Goal: Navigation & Orientation: Find specific page/section

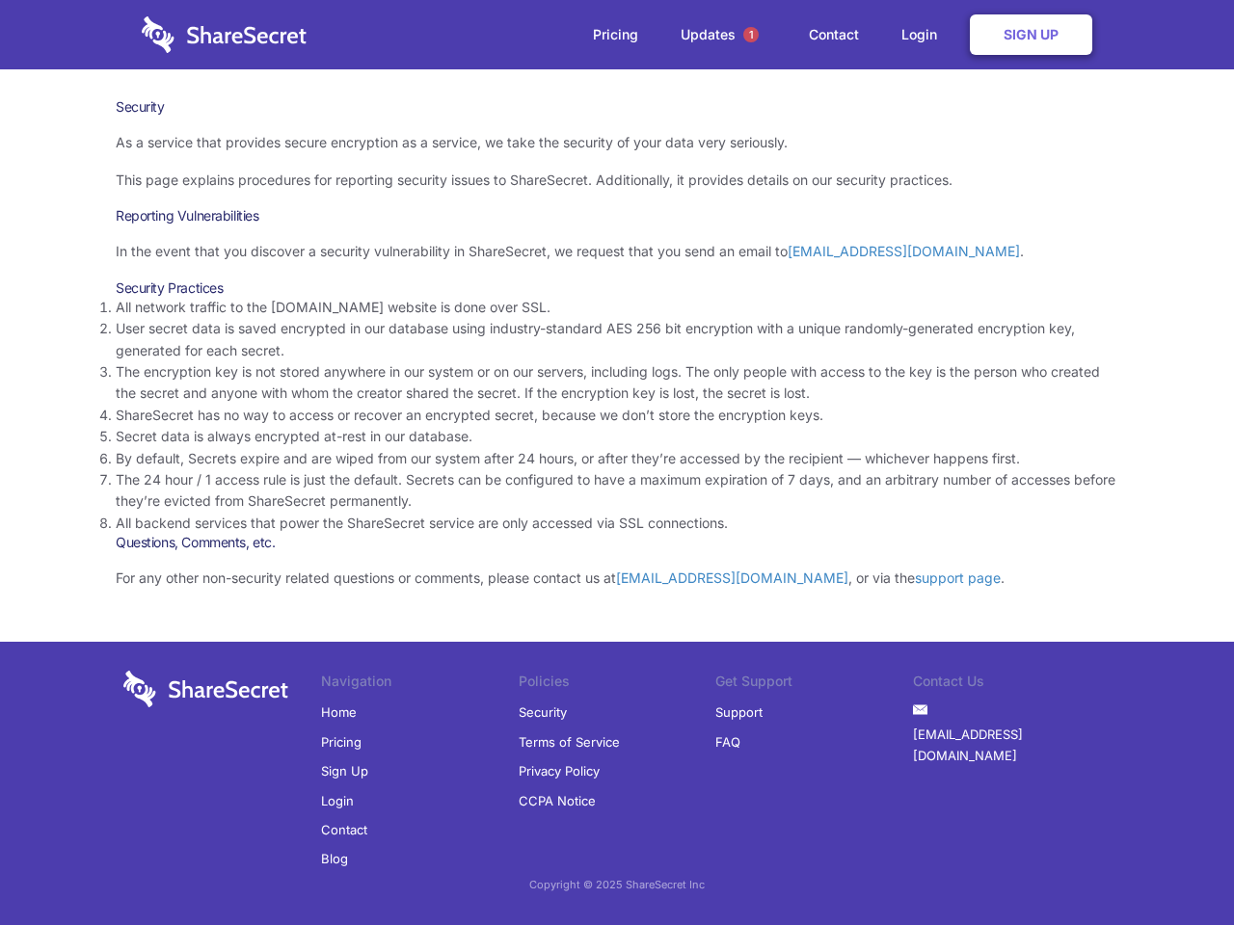
click at [617, 463] on li "By default, Secrets expire and are wiped from our system after 24 hours, or aft…" at bounding box center [617, 458] width 1002 height 21
click at [751, 35] on span "1" at bounding box center [750, 34] width 15 height 15
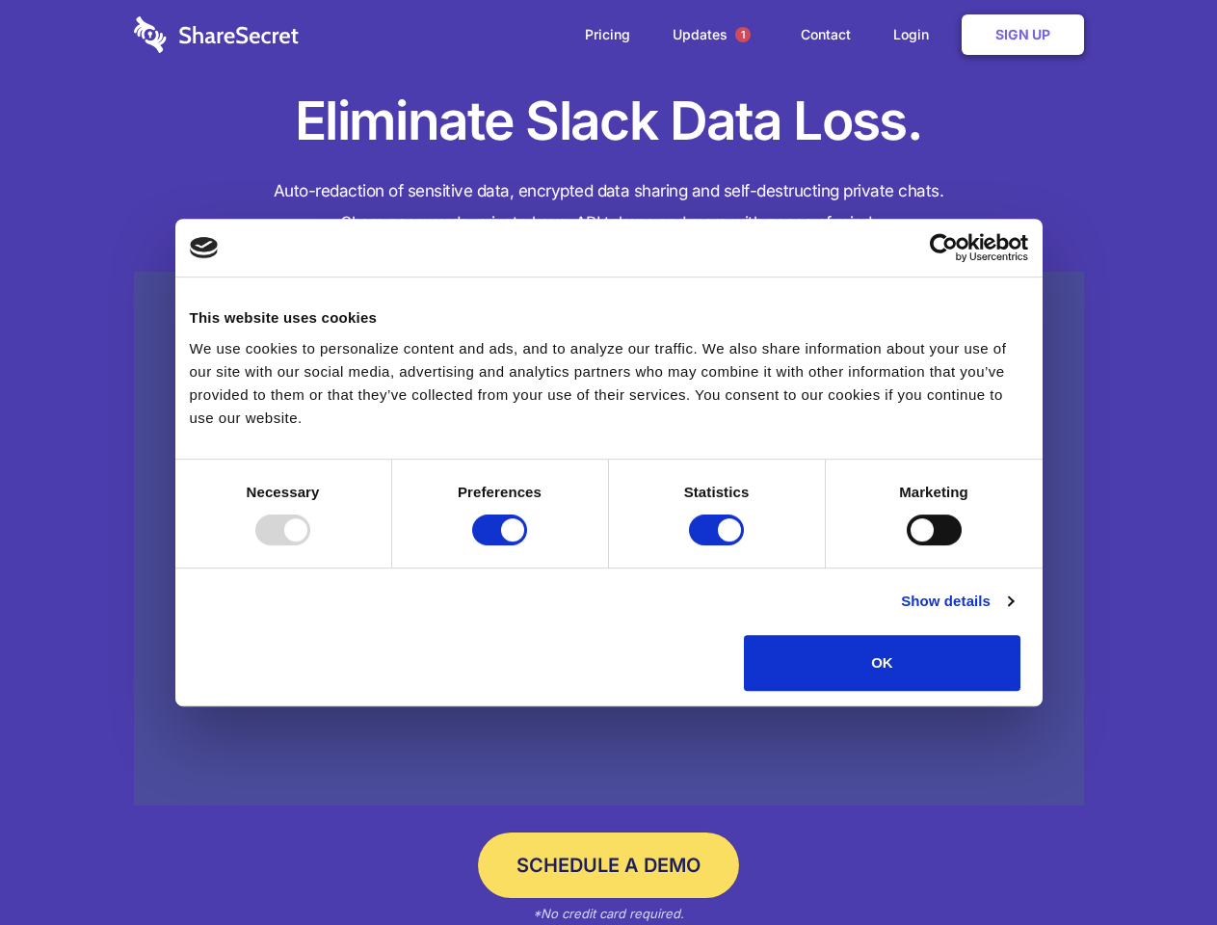
click at [310, 546] on div at bounding box center [282, 530] width 55 height 31
click at [527, 546] on input "Preferences" at bounding box center [499, 530] width 55 height 31
checkbox input "false"
click at [719, 546] on input "Statistics" at bounding box center [716, 530] width 55 height 31
checkbox input "false"
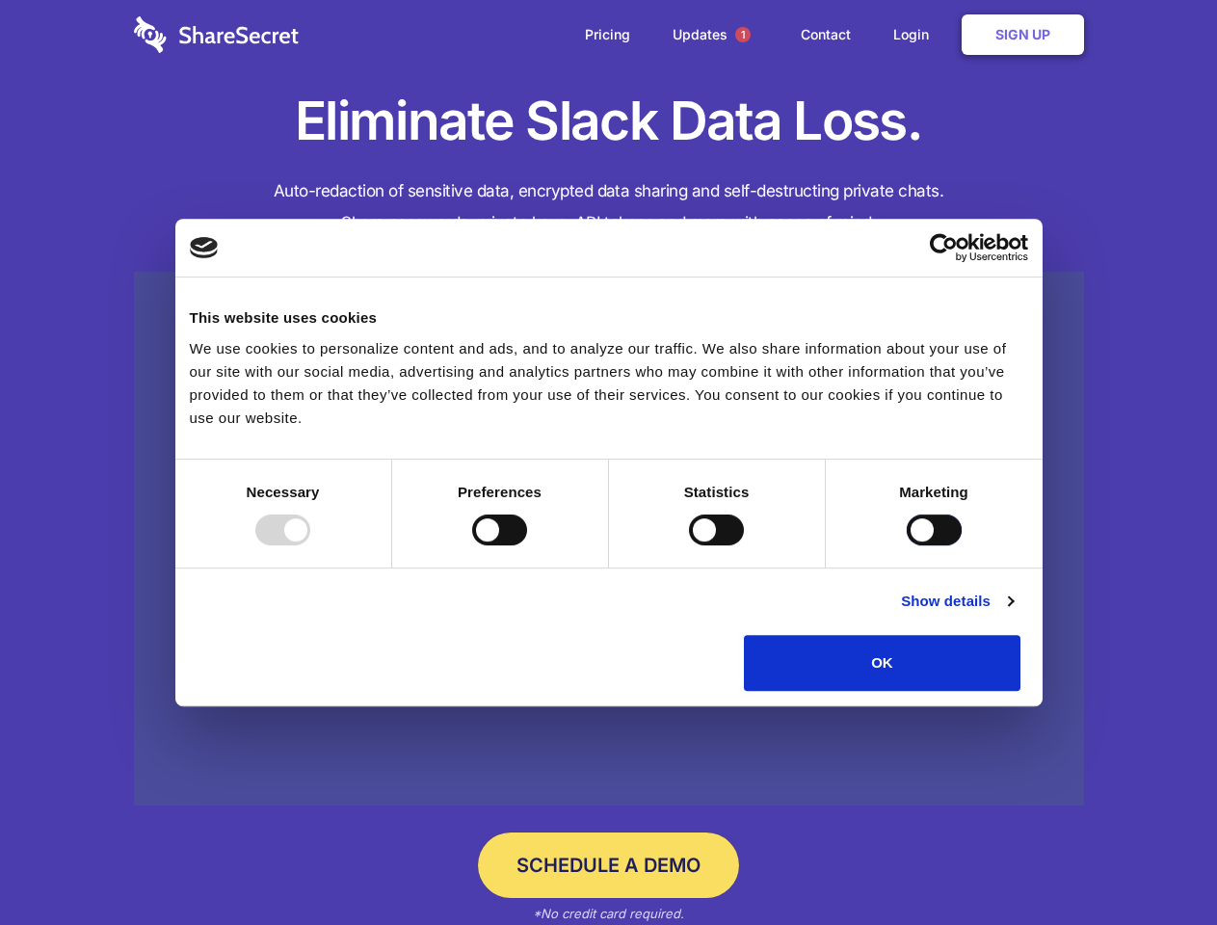
click at [907, 546] on input "Marketing" at bounding box center [934, 530] width 55 height 31
checkbox input "true"
click at [1013, 613] on link "Show details" at bounding box center [957, 601] width 112 height 23
click at [0, 0] on li "Necessary 7 Necessary cookies help make a website usable by enabling basic func…" at bounding box center [0, 0] width 0 height 0
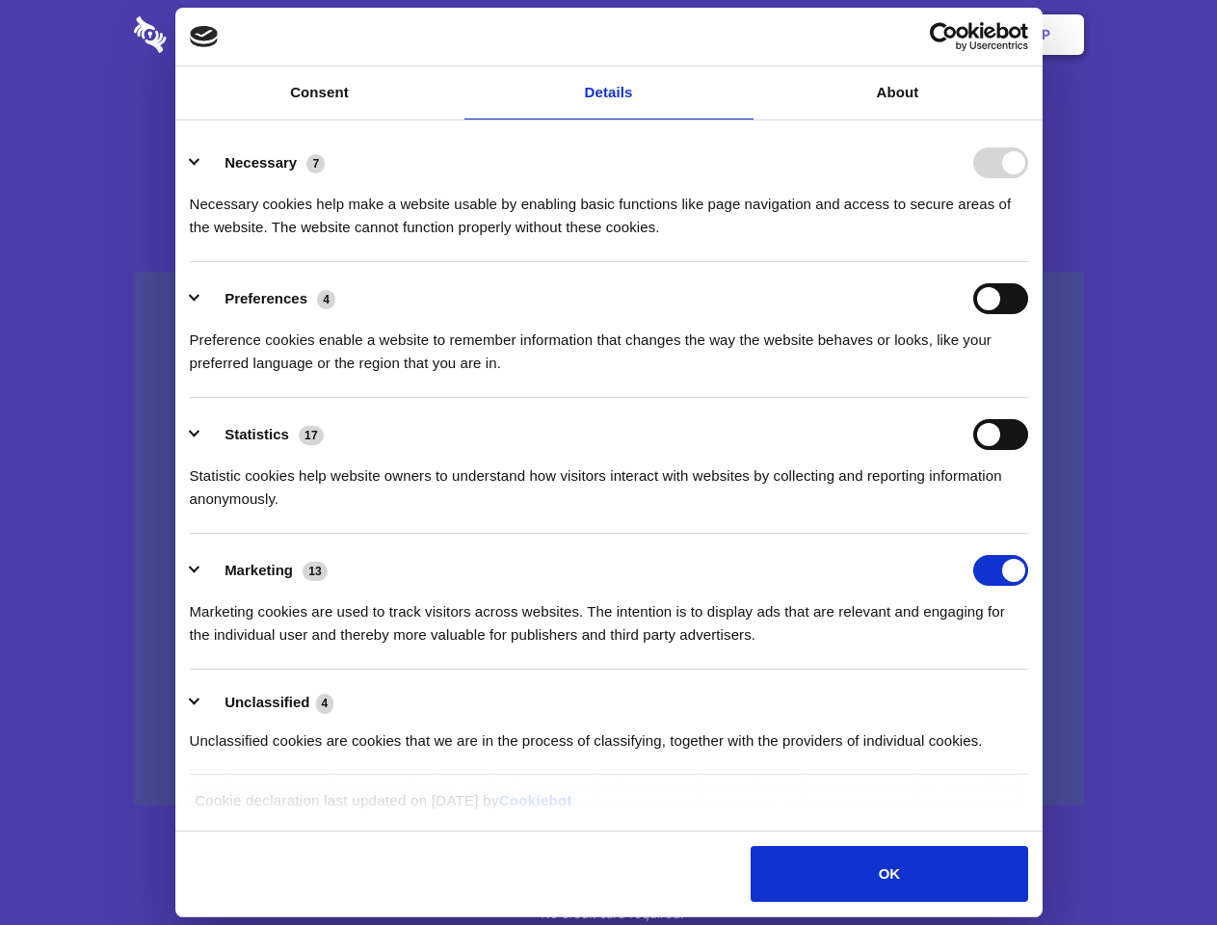
click at [742, 35] on span "1" at bounding box center [742, 34] width 15 height 15
